Goal: Task Accomplishment & Management: Use online tool/utility

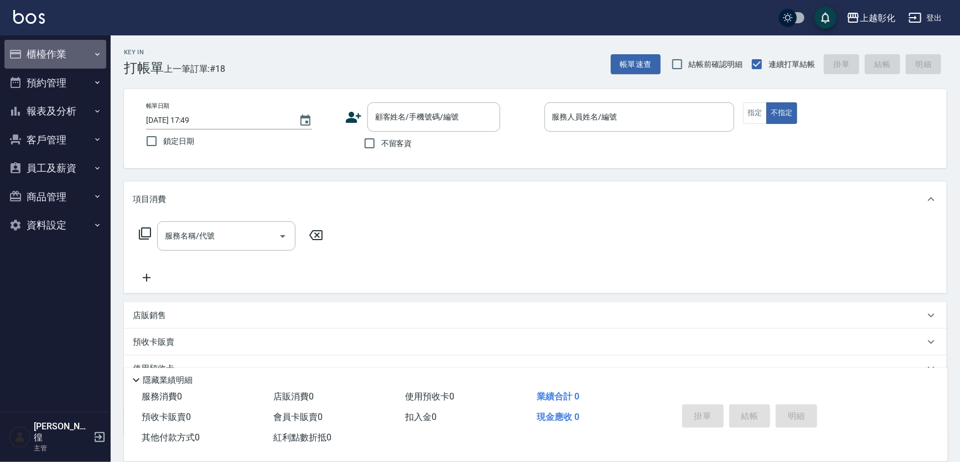
click at [33, 60] on button "櫃檯作業" at bounding box center [55, 54] width 102 height 29
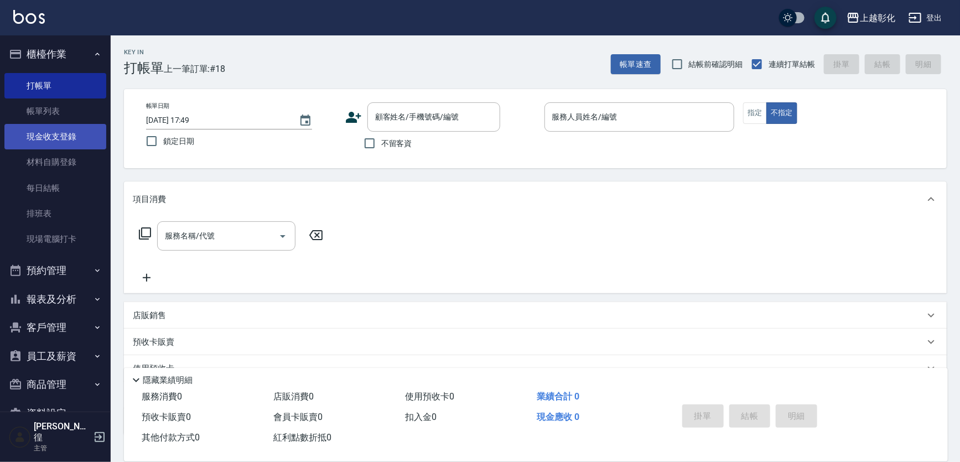
click at [77, 138] on link "現金收支登錄" at bounding box center [55, 136] width 102 height 25
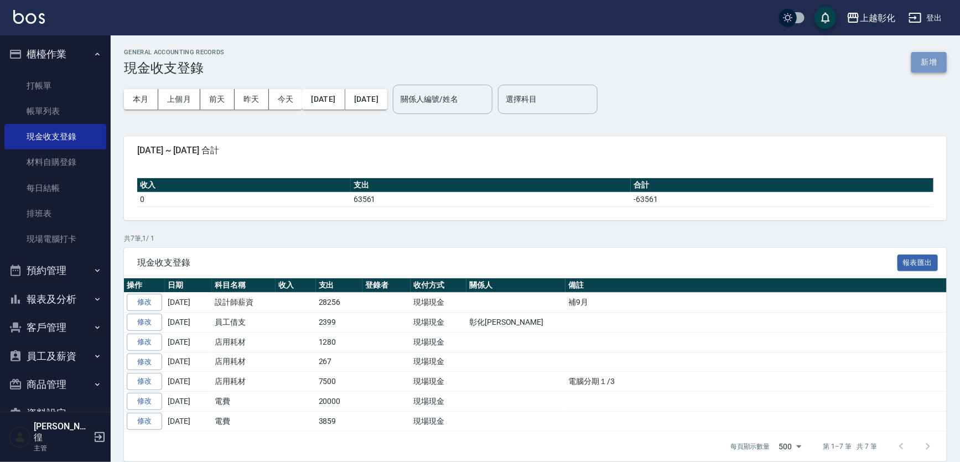
click at [937, 58] on button "新增" at bounding box center [928, 62] width 35 height 20
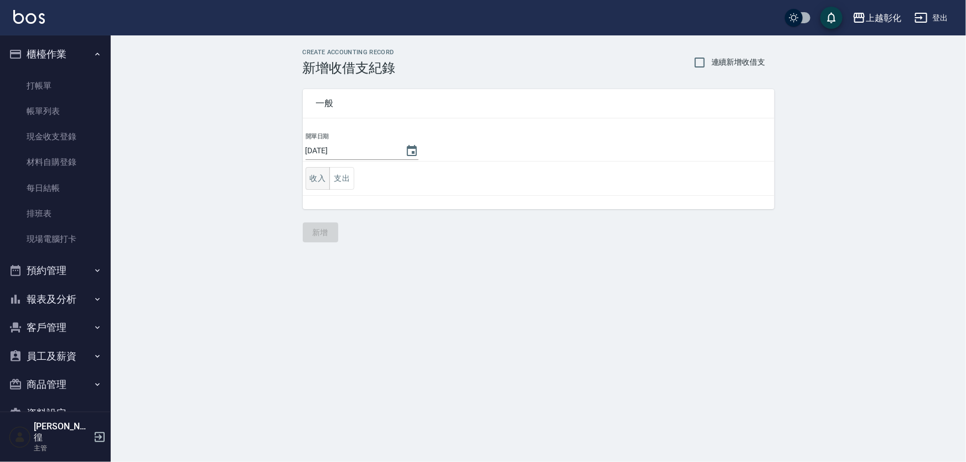
click at [309, 180] on button "收入" at bounding box center [317, 178] width 25 height 23
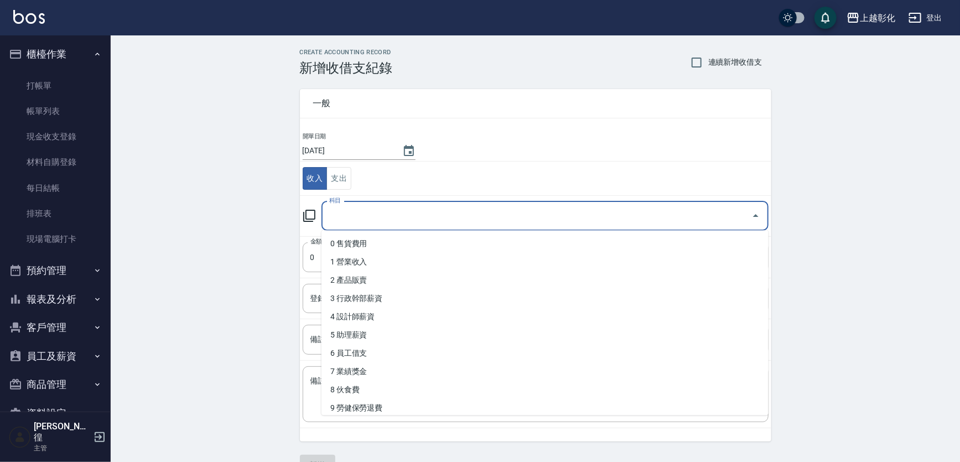
click at [344, 217] on input "科目" at bounding box center [536, 215] width 421 height 19
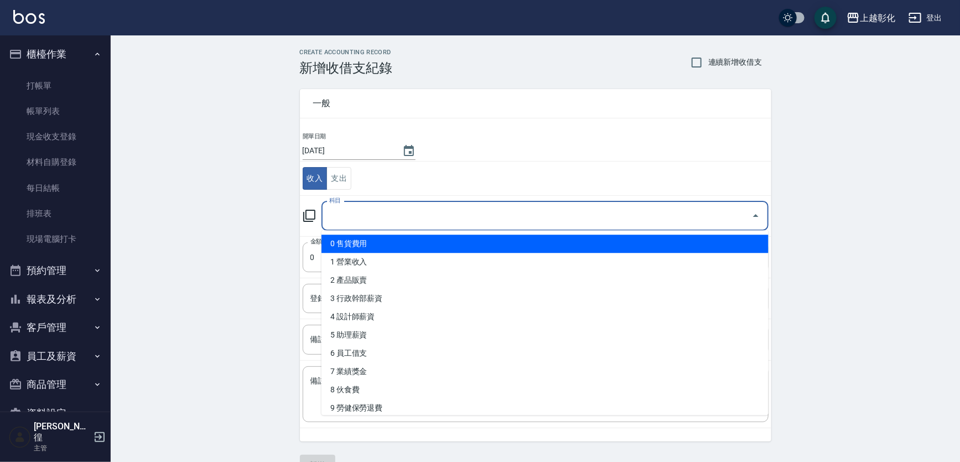
click at [527, 148] on td "開單日期 [DATE]" at bounding box center [535, 147] width 471 height 30
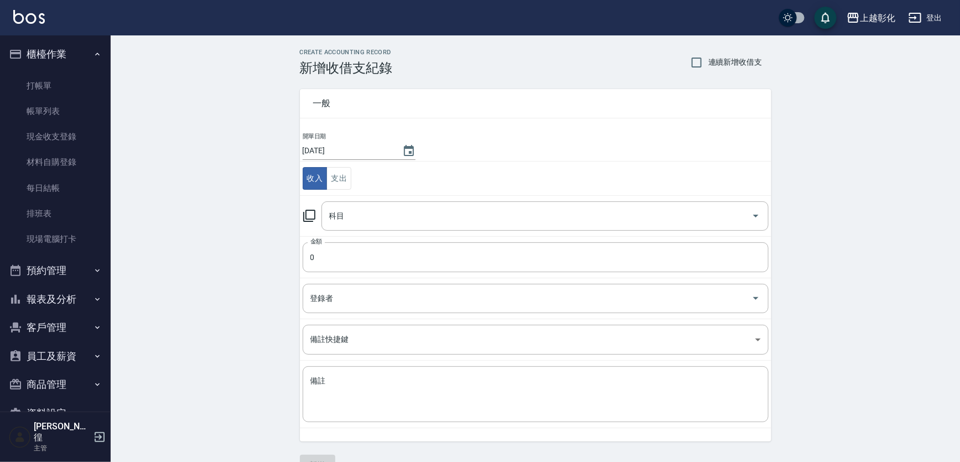
click at [223, 129] on div "CREATE ACCOUNTING RECORD 新增收借支紀錄 連續新增收借支 一般 開單日期 [DATE] 收入 支出 科目 科目 金額 0 金額 登錄者…" at bounding box center [535, 261] width 849 height 453
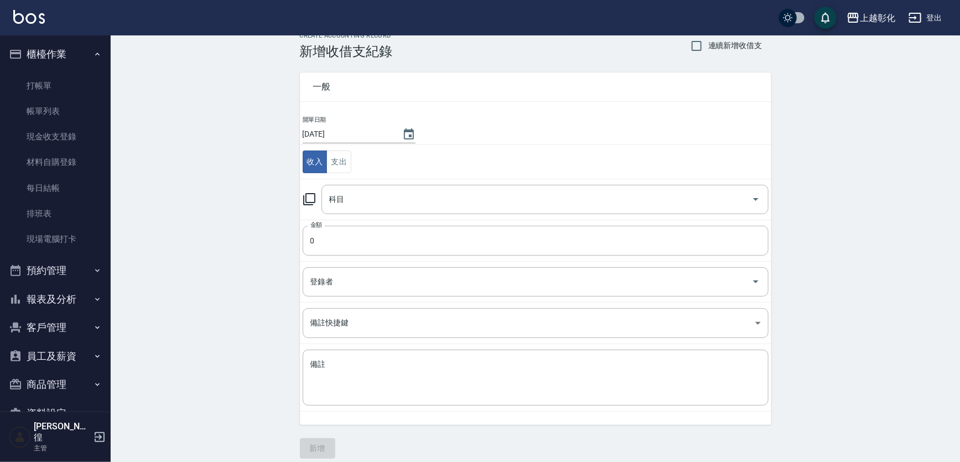
scroll to position [25, 0]
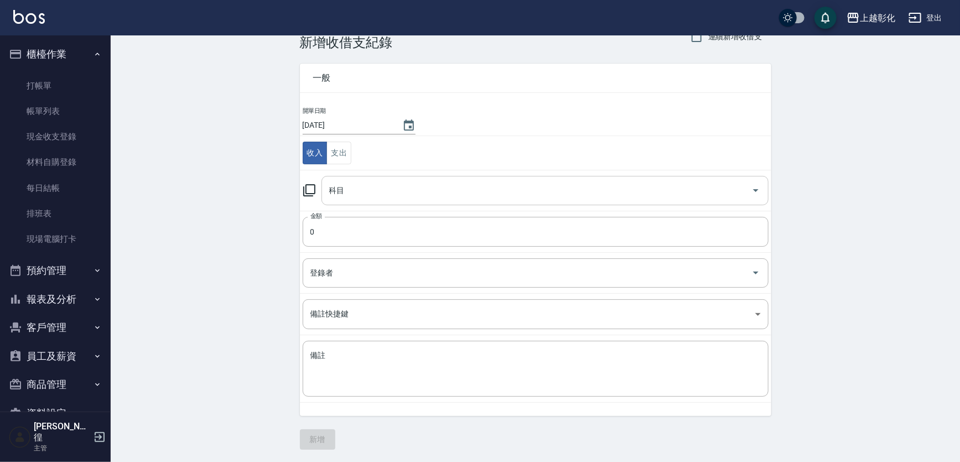
click at [383, 186] on input "科目" at bounding box center [536, 190] width 421 height 19
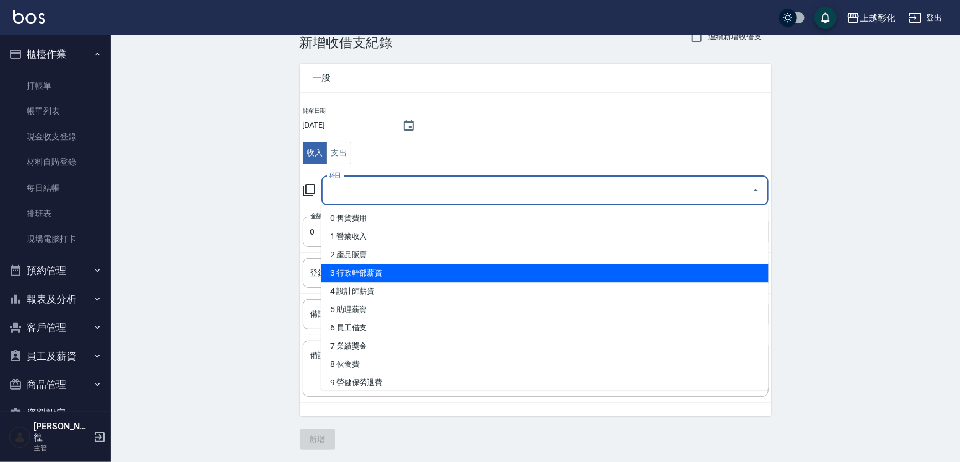
scroll to position [50, 0]
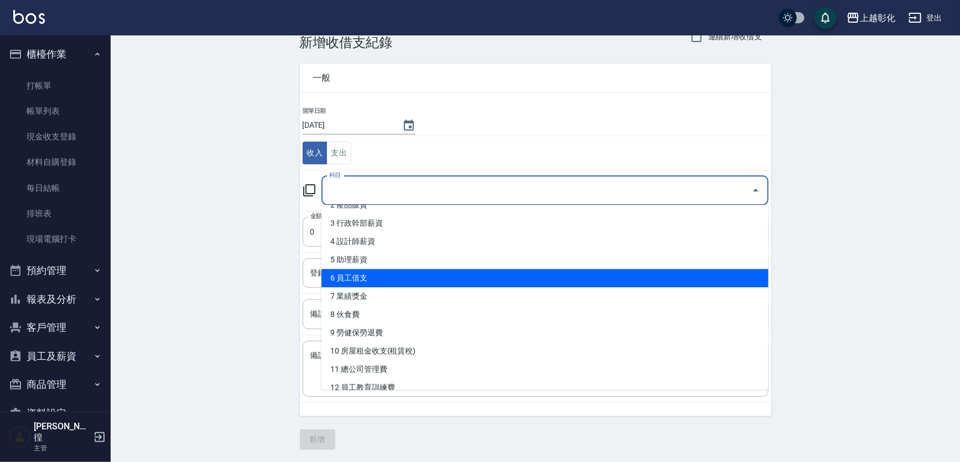
click at [385, 277] on li "6 員工借支" at bounding box center [545, 278] width 447 height 18
type input "6 員工借支"
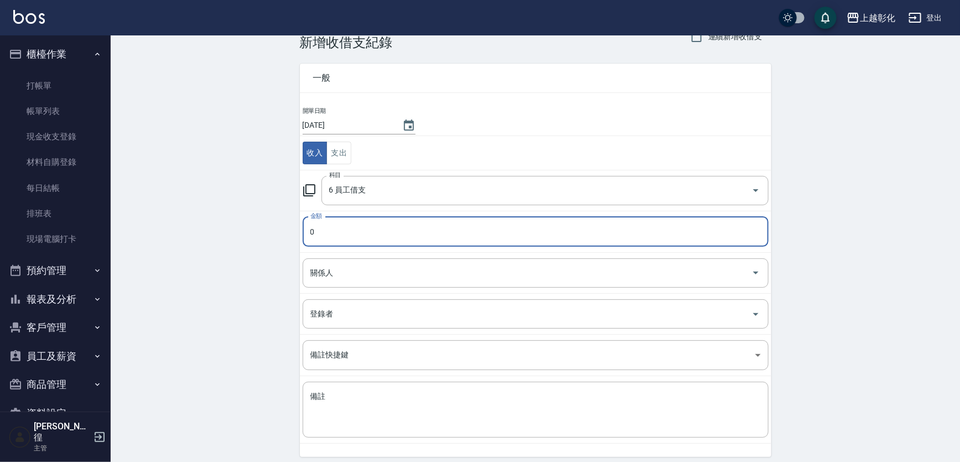
click at [364, 227] on input "0" at bounding box center [536, 232] width 466 height 30
click at [343, 235] on input "0" at bounding box center [536, 232] width 466 height 30
type input "02399"
click at [346, 273] on input "關係人" at bounding box center [527, 272] width 439 height 19
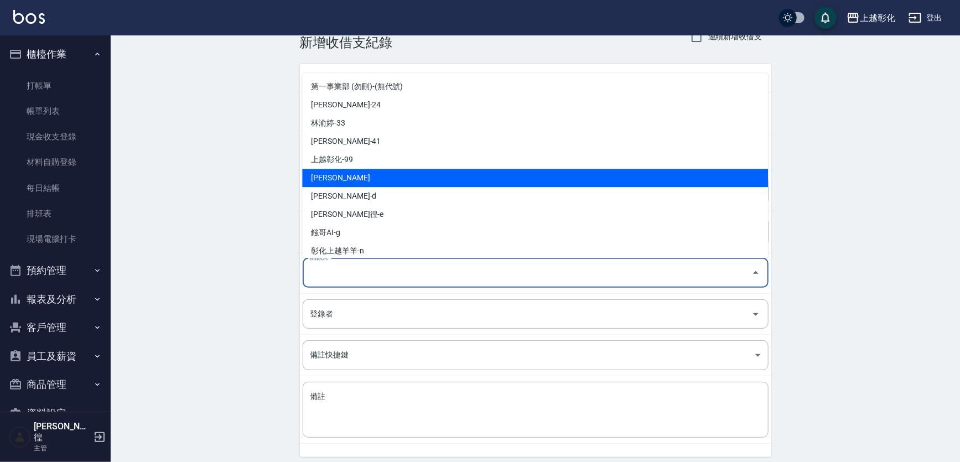
click at [218, 137] on div "CREATE ACCOUNTING RECORD 新增收借支紀錄 連續新增收借支 一般 開單日期 [DATE] 收入 支出 科目 6 員工借支 科目 金額 0…" at bounding box center [535, 257] width 849 height 494
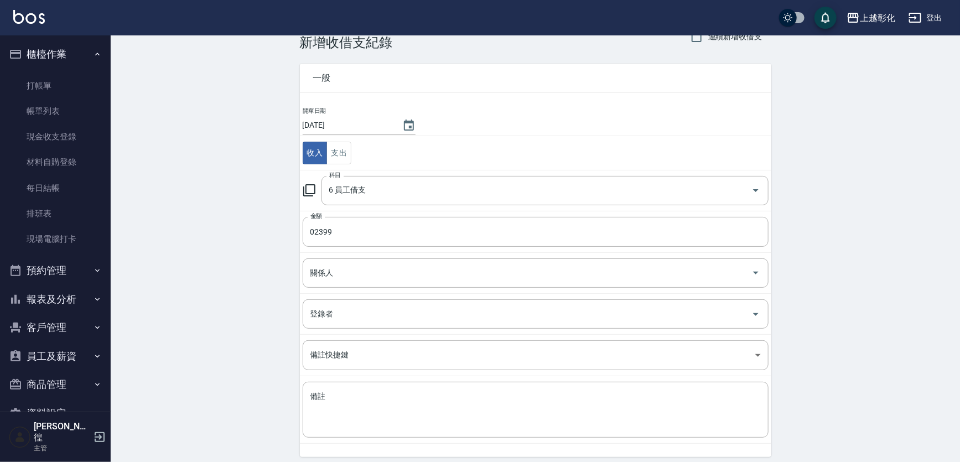
click at [210, 255] on div "CREATE ACCOUNTING RECORD 新增收借支紀錄 連續新增收借支 一般 開單日期 [DATE] 收入 支出 科目 6 員工借支 科目 金額 0…" at bounding box center [535, 257] width 849 height 494
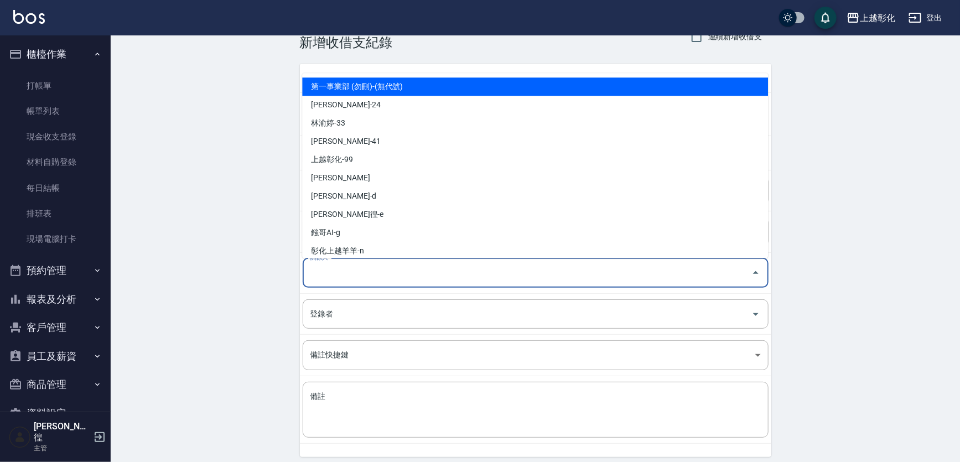
click at [332, 275] on input "關係人" at bounding box center [527, 272] width 439 height 19
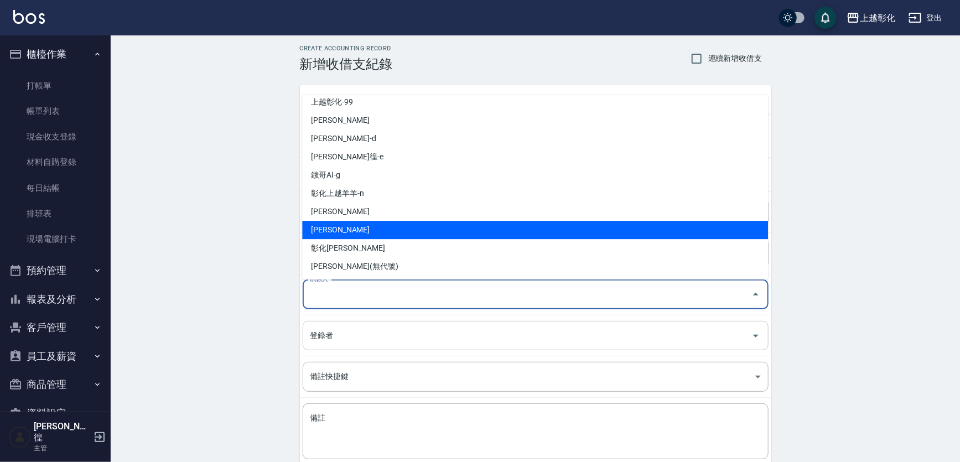
scroll to position [0, 0]
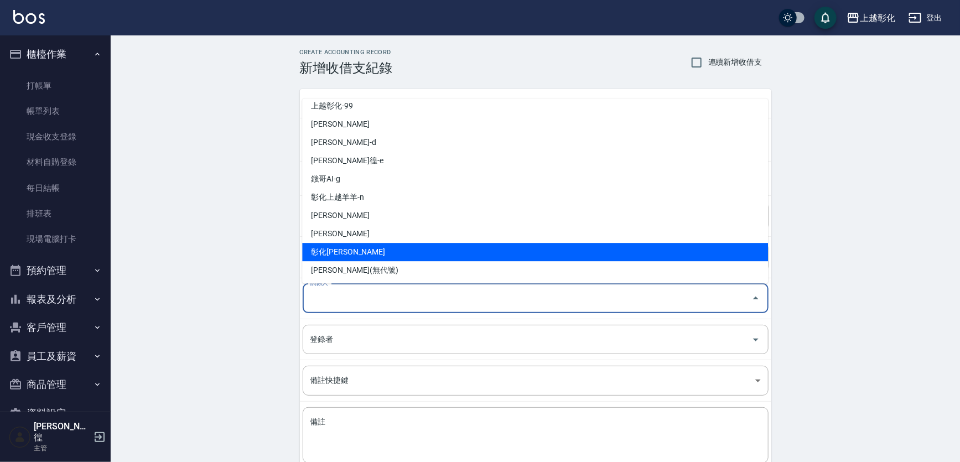
click at [369, 249] on li "彰化[PERSON_NAME]" at bounding box center [535, 252] width 466 height 18
type input "彰化[PERSON_NAME]"
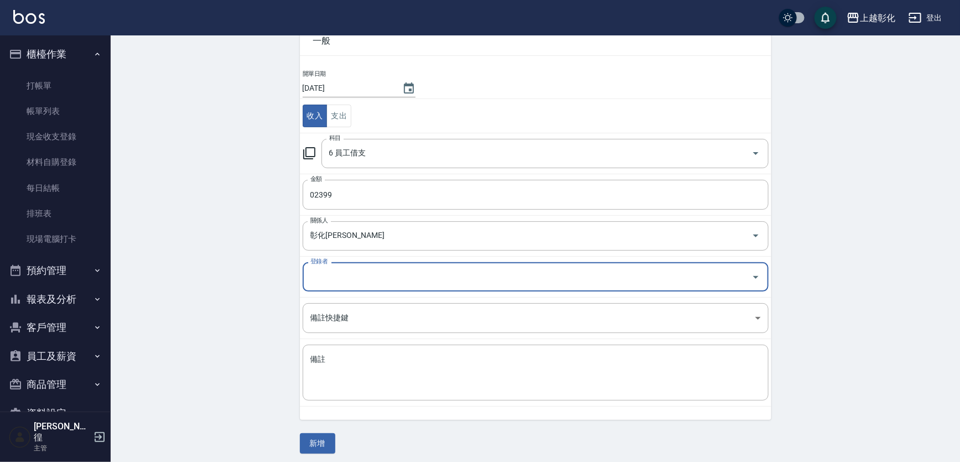
scroll to position [66, 0]
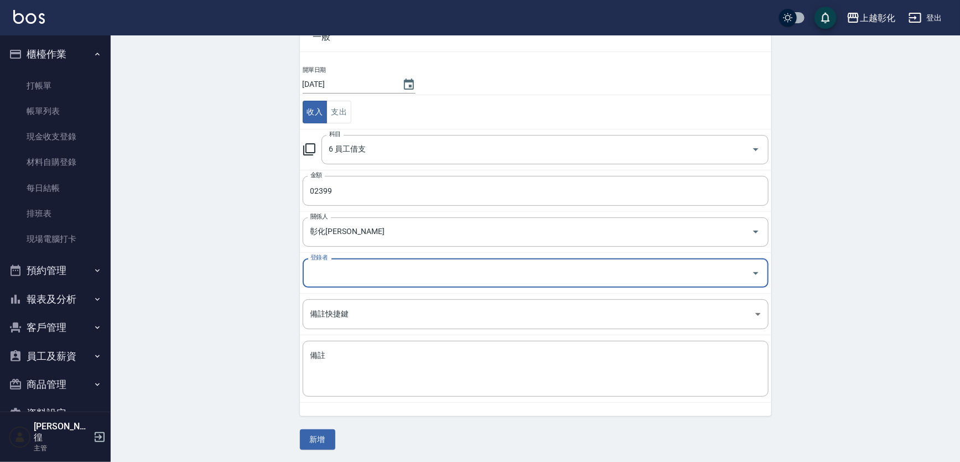
click at [196, 298] on div "CREATE ACCOUNTING RECORD 新增收借支紀錄 連續新增收借支 一般 開單日期 [DATE] 收入 支出 科目 6 員工借支 科目 金額 0…" at bounding box center [535, 216] width 849 height 494
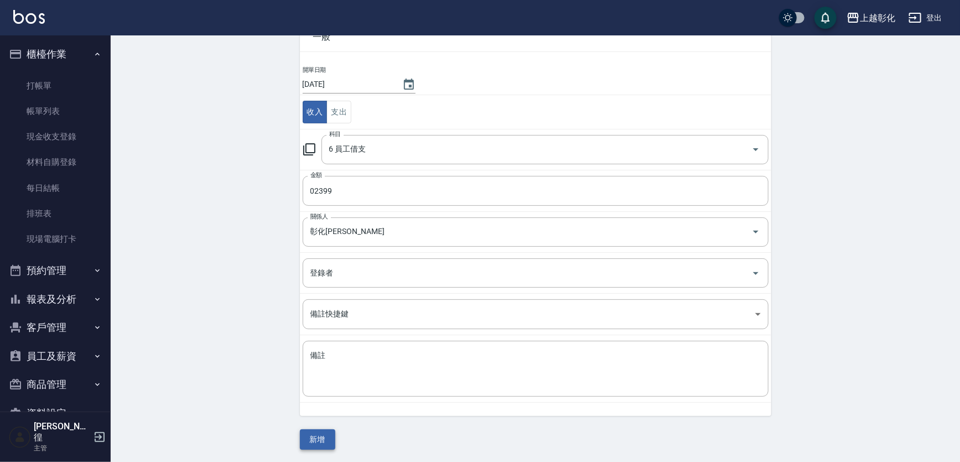
click at [314, 436] on button "新增" at bounding box center [317, 439] width 35 height 20
